Goal: Find specific page/section: Find specific page/section

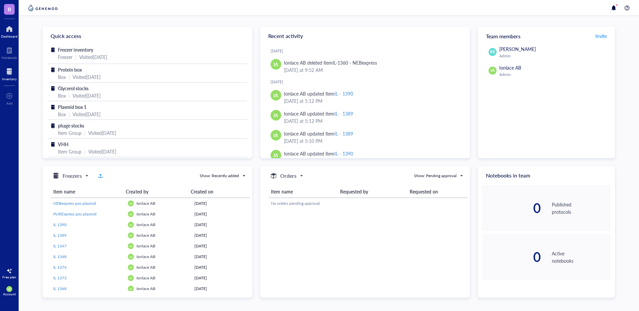
click at [10, 80] on div "Inventory" at bounding box center [9, 79] width 15 height 4
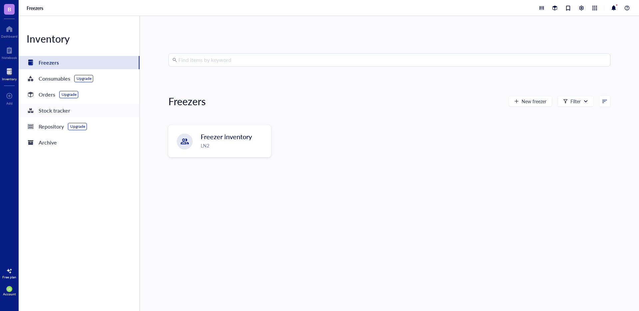
click at [52, 116] on div "Stock tracker" at bounding box center [79, 110] width 121 height 13
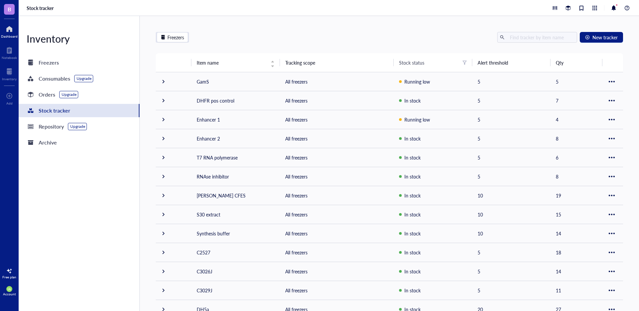
click at [13, 29] on div at bounding box center [9, 29] width 17 height 11
